Goal: Task Accomplishment & Management: Manage account settings

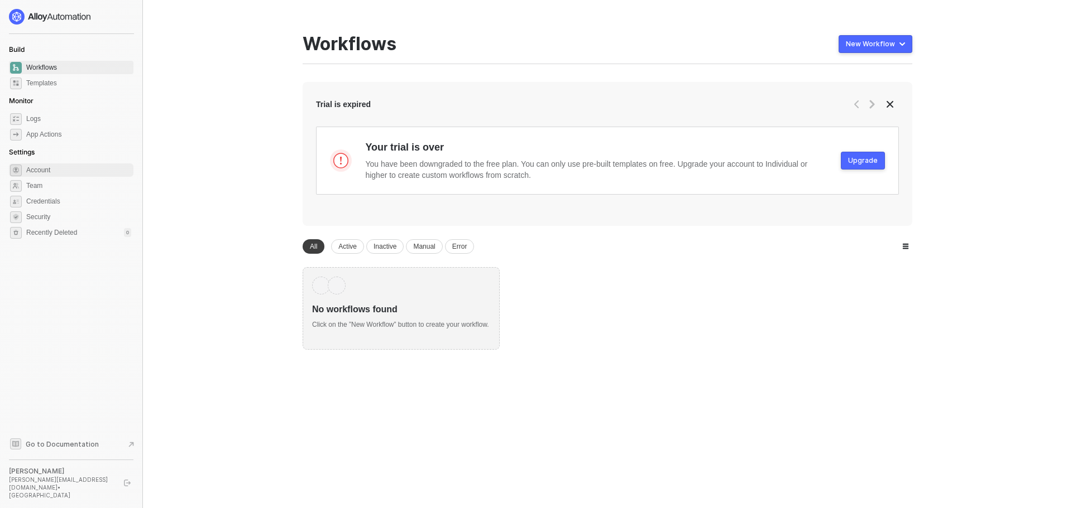
click at [39, 173] on span "Account" at bounding box center [78, 170] width 105 height 13
